Goal: Communication & Community: Answer question/provide support

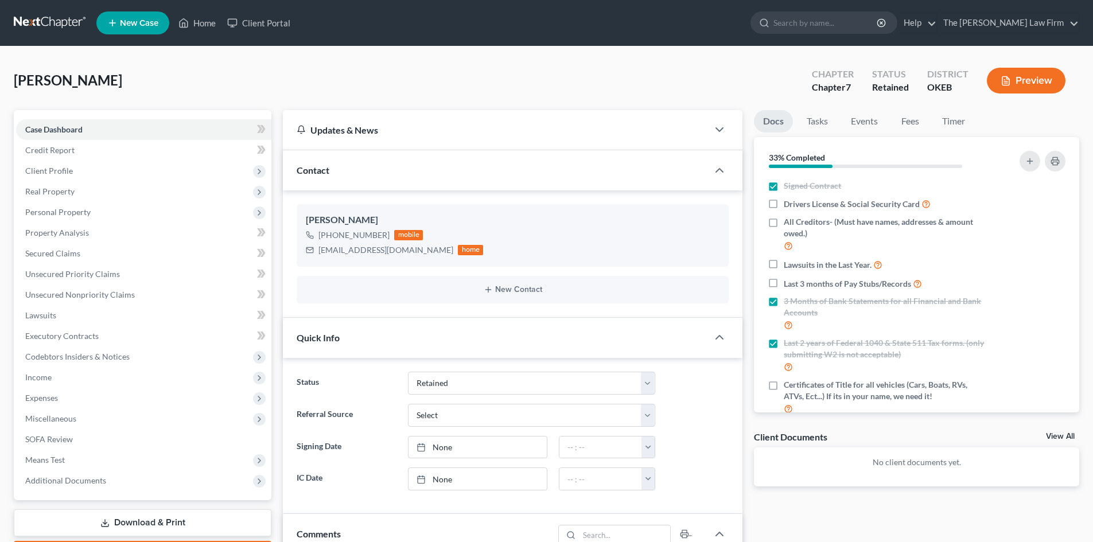
select select "8"
click at [821, 20] on input "search" at bounding box center [826, 22] width 105 height 21
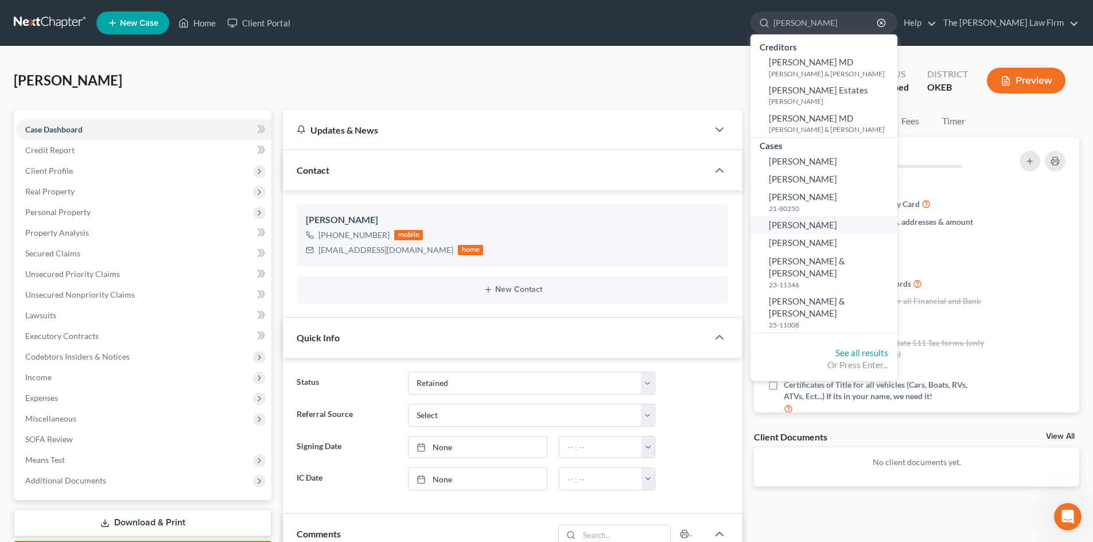
type input "[PERSON_NAME]"
click at [837, 223] on span "[PERSON_NAME]" at bounding box center [803, 225] width 68 height 10
select select "4"
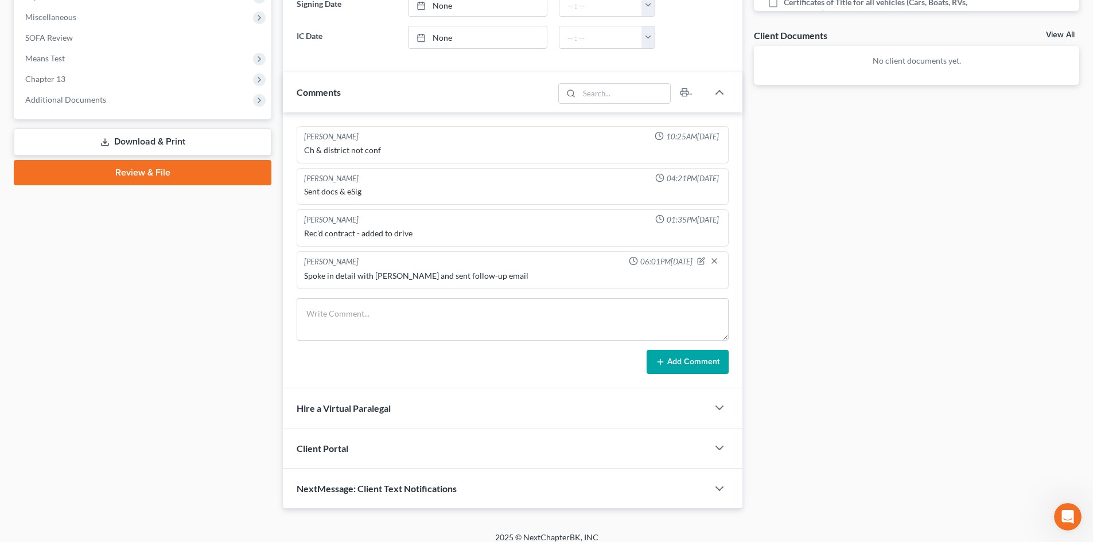
scroll to position [412, 0]
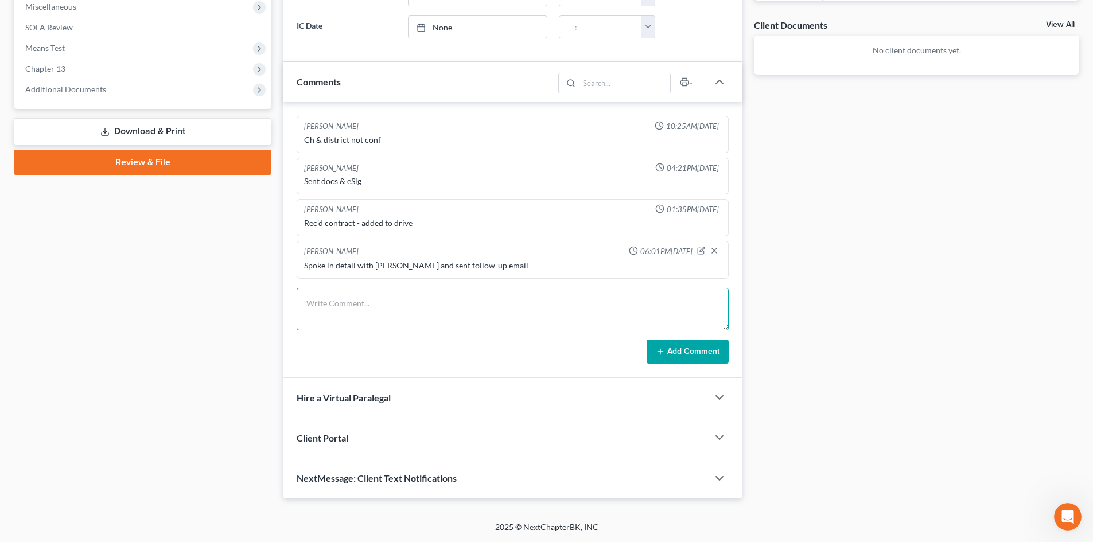
click at [337, 312] on textarea at bounding box center [513, 309] width 432 height 42
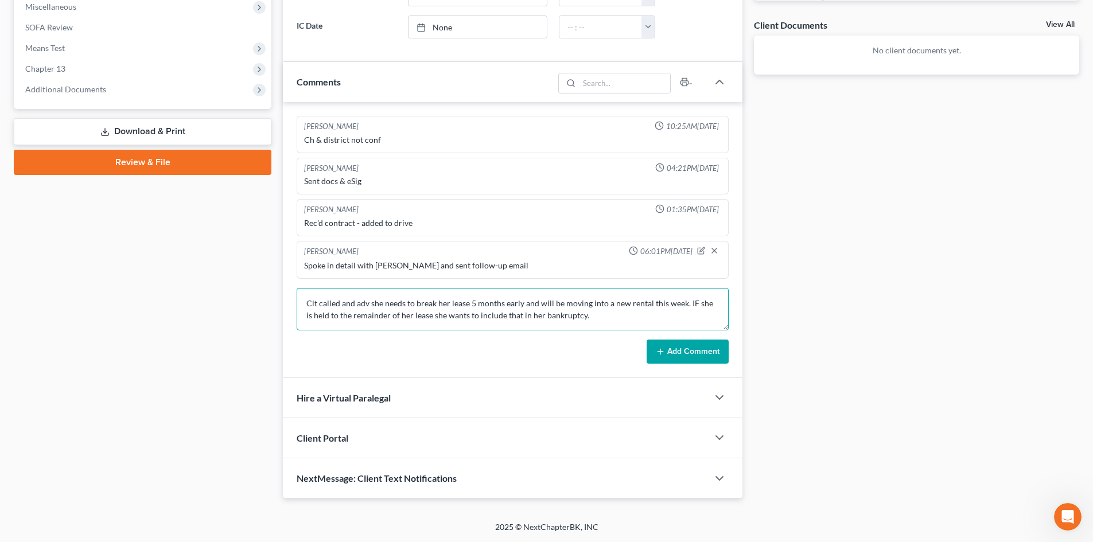
click at [424, 321] on textarea "Clt called and adv she needs to break her lease 5 months early and will be movi…" at bounding box center [513, 309] width 432 height 42
type textarea "Clt called and adv she needs to break her lease 5 months early and will be movi…"
click at [678, 354] on button "Add Comment" at bounding box center [688, 352] width 82 height 24
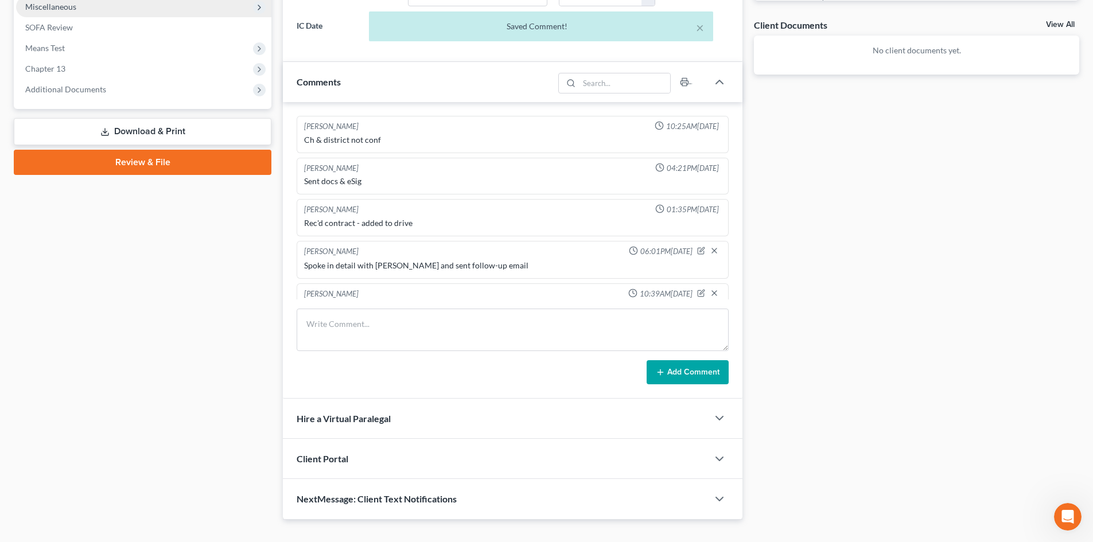
scroll to position [33, 0]
